Goal: Task Accomplishment & Management: Manage account settings

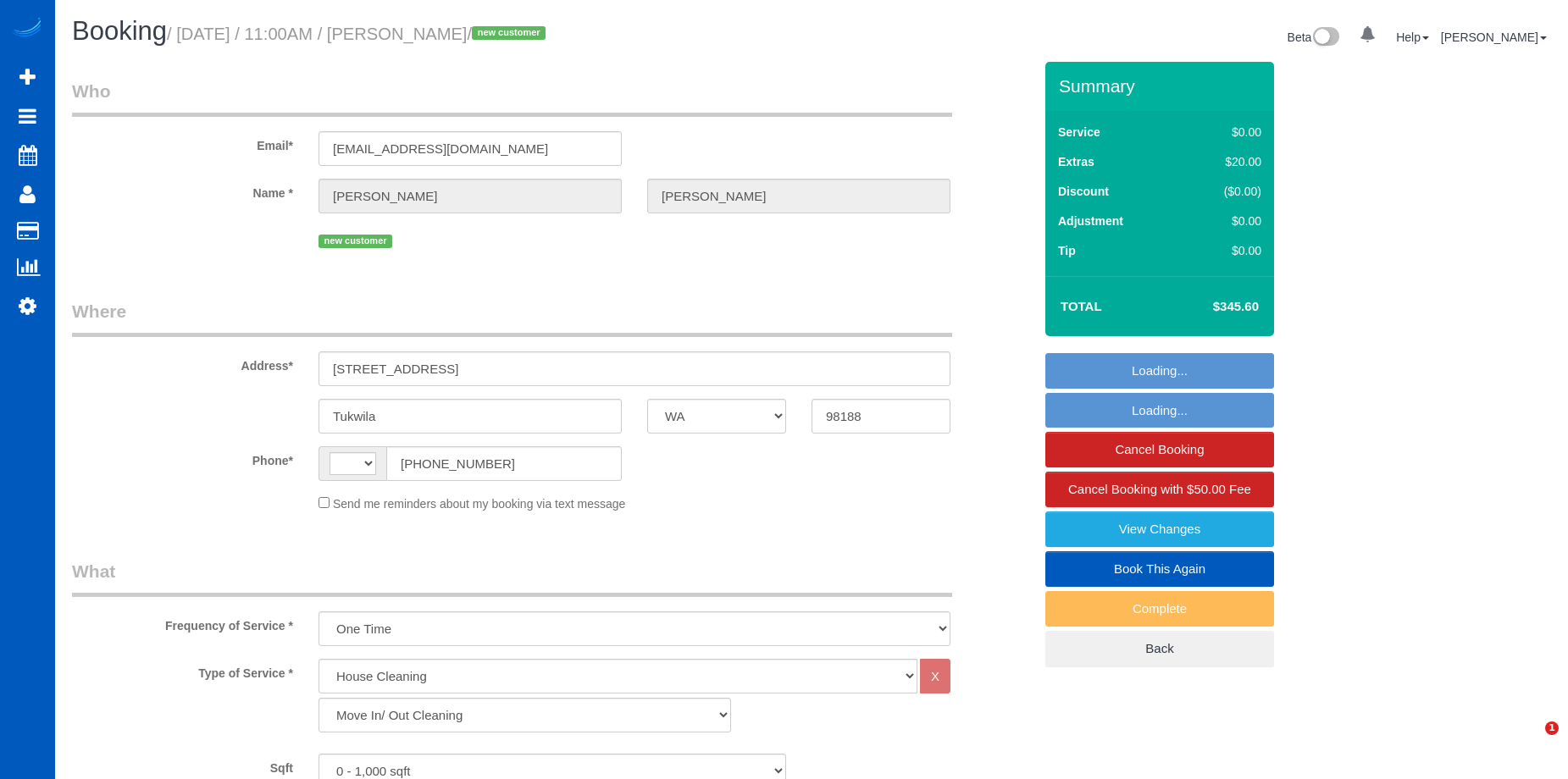
select select "WA"
select select "199"
select select "string:[GEOGRAPHIC_DATA]"
select select "spot1"
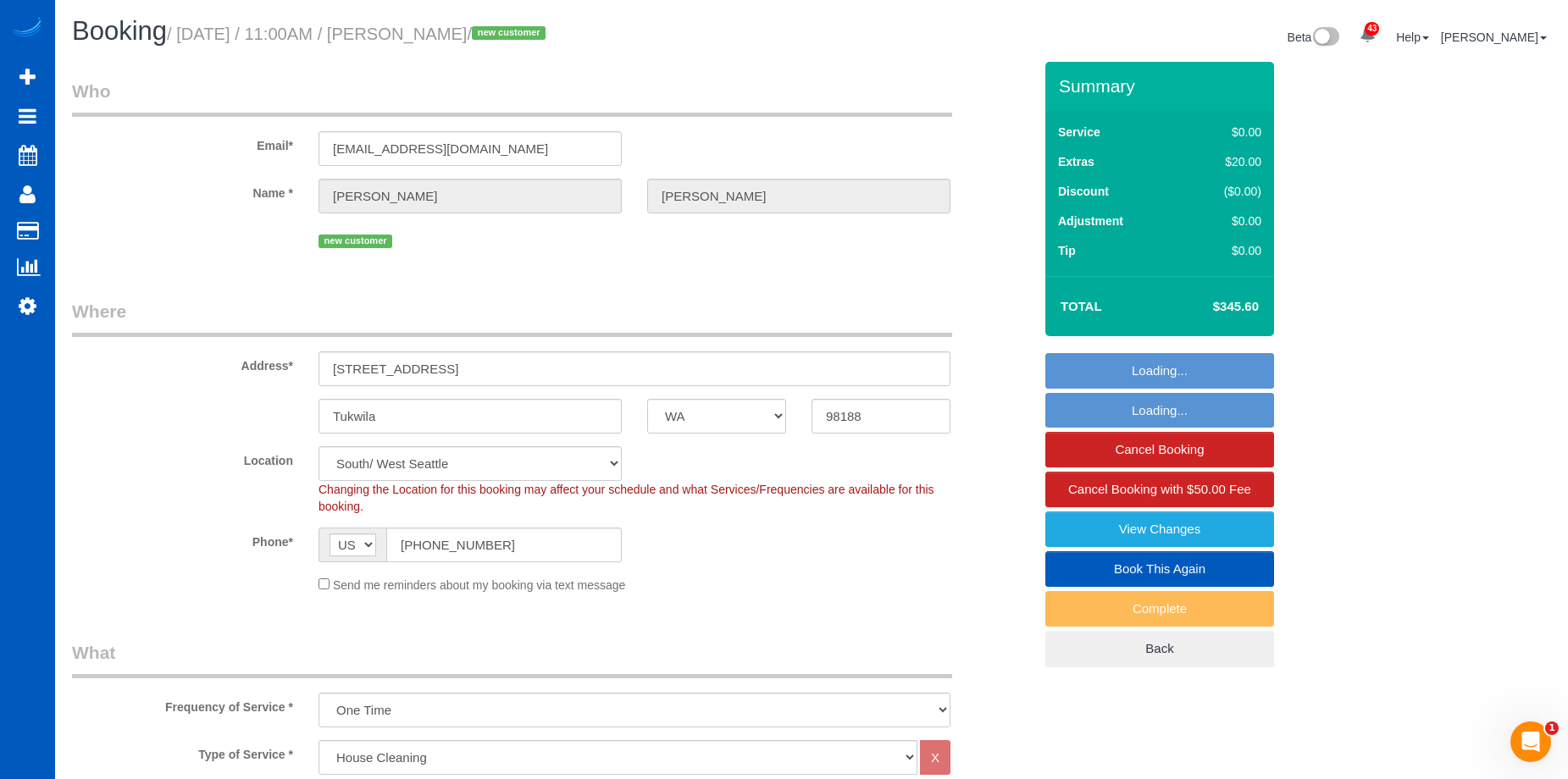
select select "object:1112"
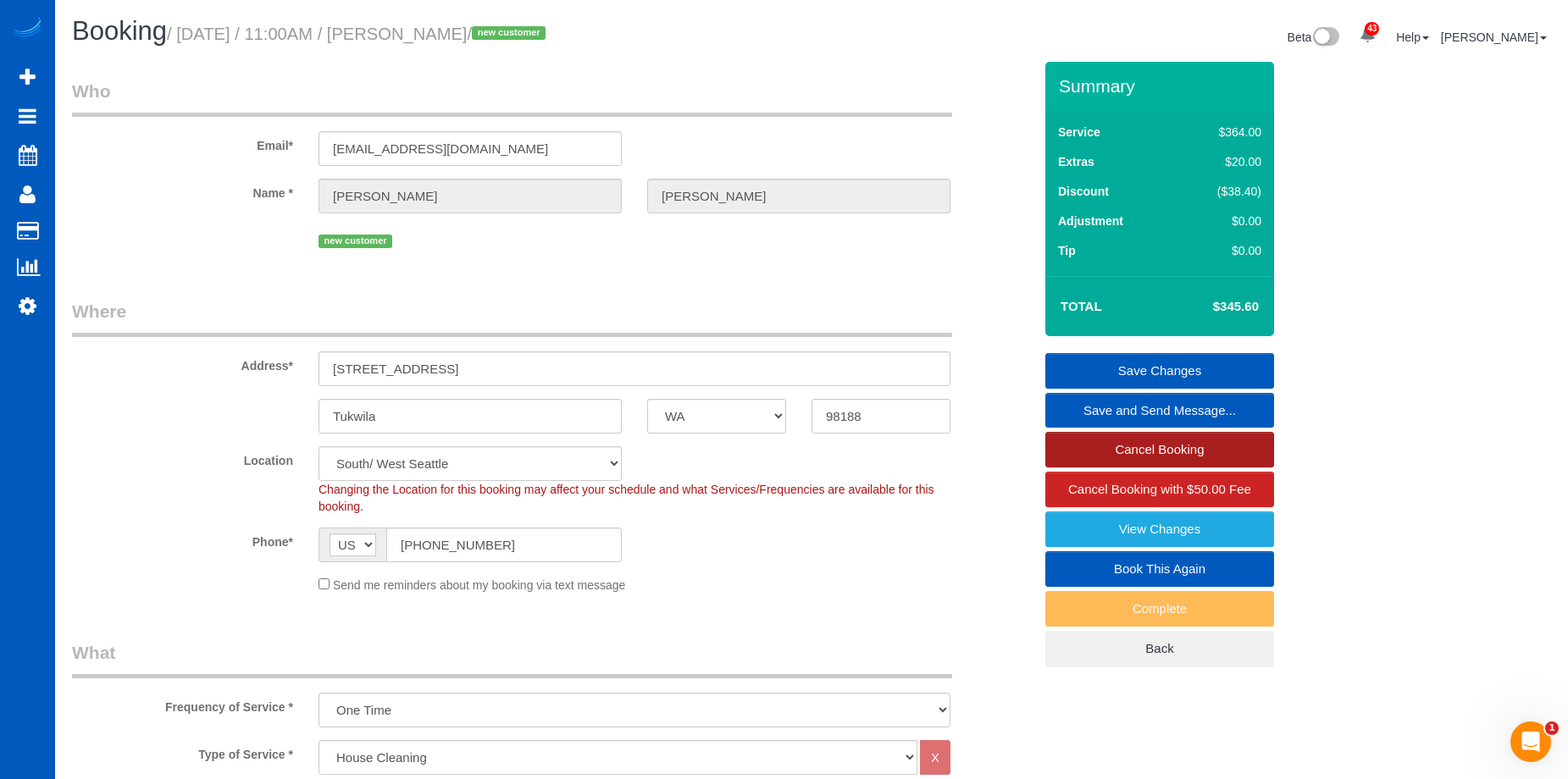
click at [1072, 445] on link "Cancel Booking" at bounding box center [1160, 449] width 229 height 36
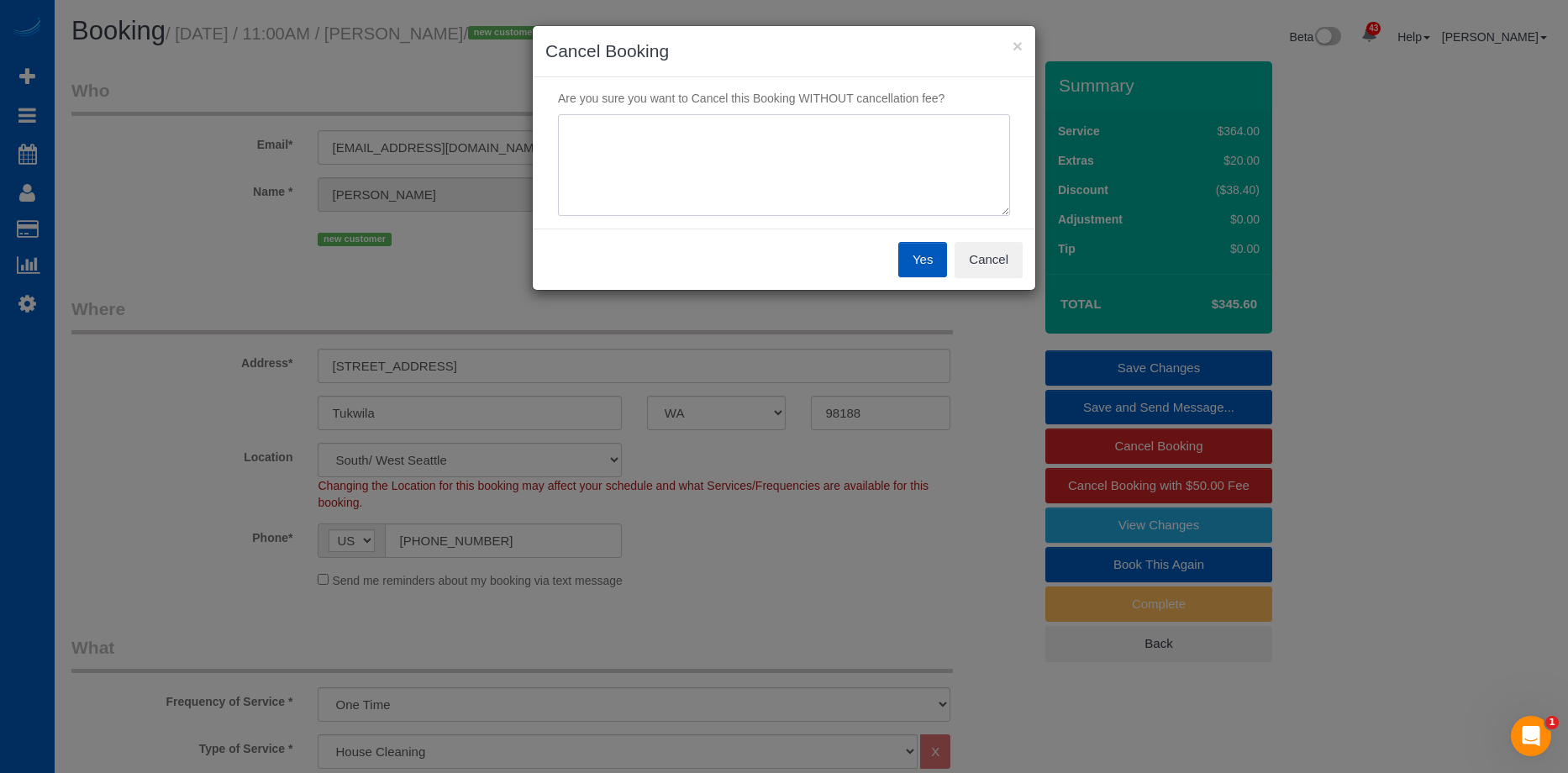
click at [769, 169] on textarea at bounding box center [784, 165] width 452 height 103
type textarea "Closing on sale got pushed back. Will rebook when ready/done."
click at [918, 256] on button "Yes" at bounding box center [923, 259] width 49 height 35
